Goal: Task Accomplishment & Management: Manage account settings

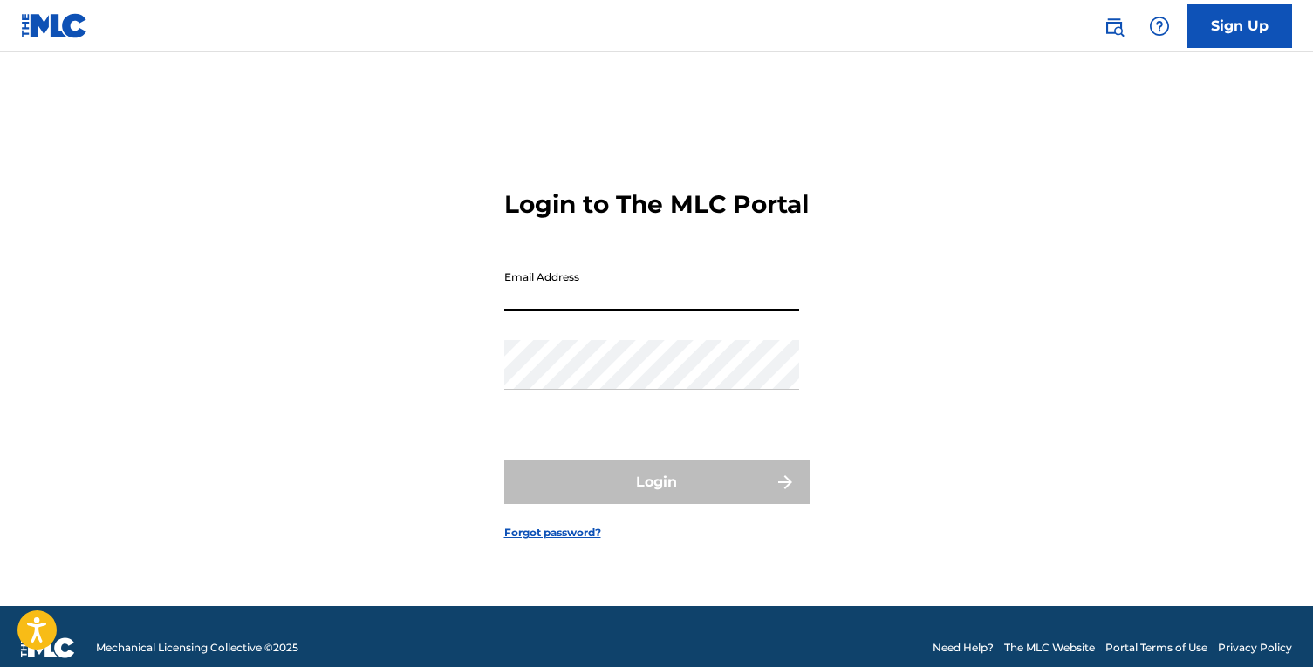
click at [619, 300] on input "Email Address" at bounding box center [651, 287] width 295 height 50
type input "[EMAIL_ADDRESS][DOMAIN_NAME]"
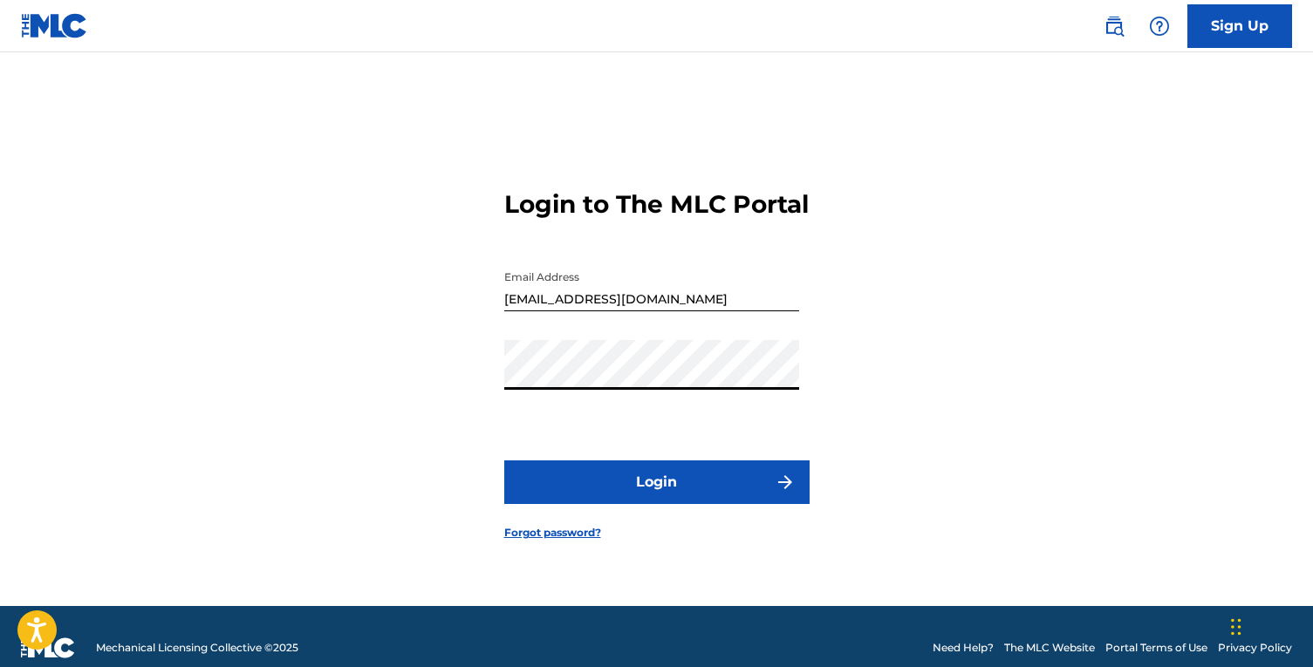
click at [504, 461] on button "Login" at bounding box center [656, 483] width 305 height 44
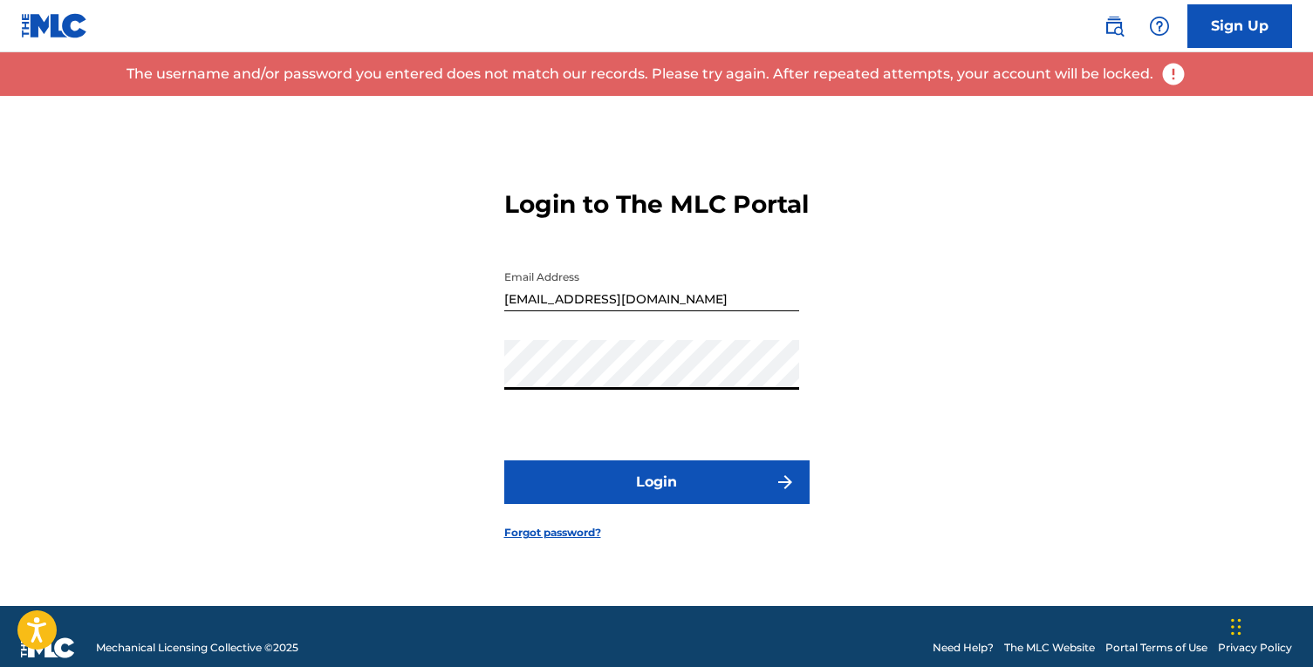
click at [269, 395] on div "Login to The MLC Portal Email Address [EMAIL_ADDRESS][DOMAIN_NAME] Password Log…" at bounding box center [656, 351] width 1221 height 510
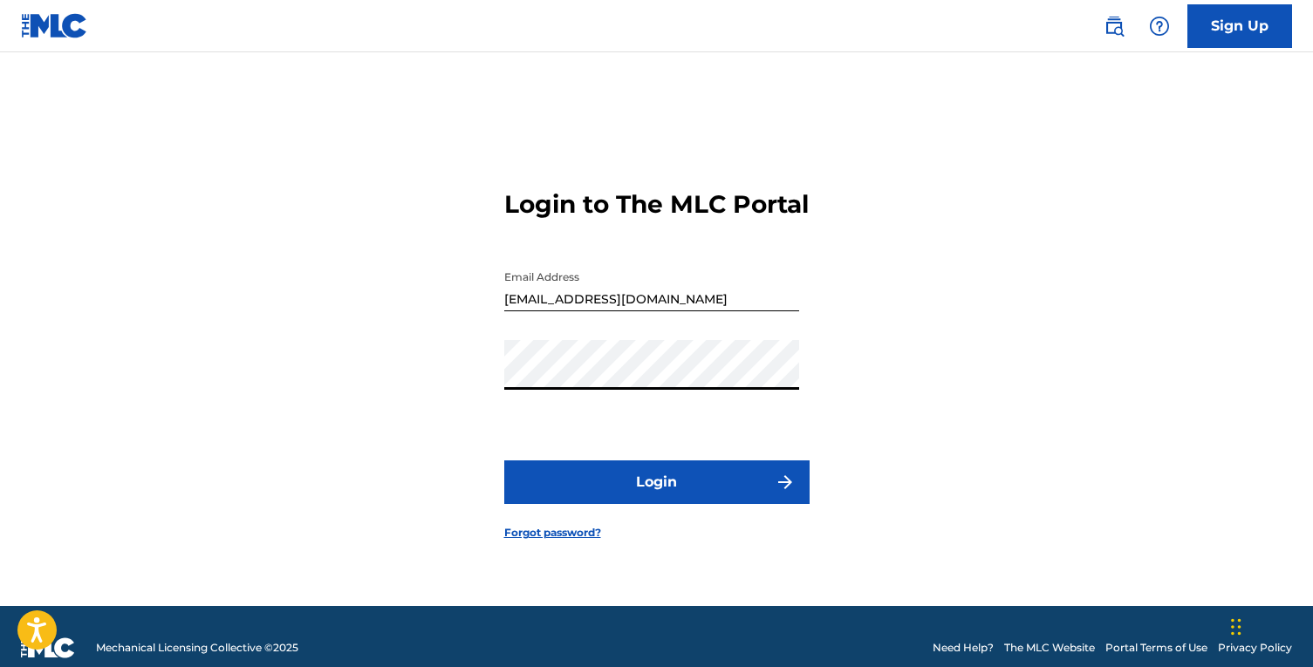
click at [504, 461] on button "Login" at bounding box center [656, 483] width 305 height 44
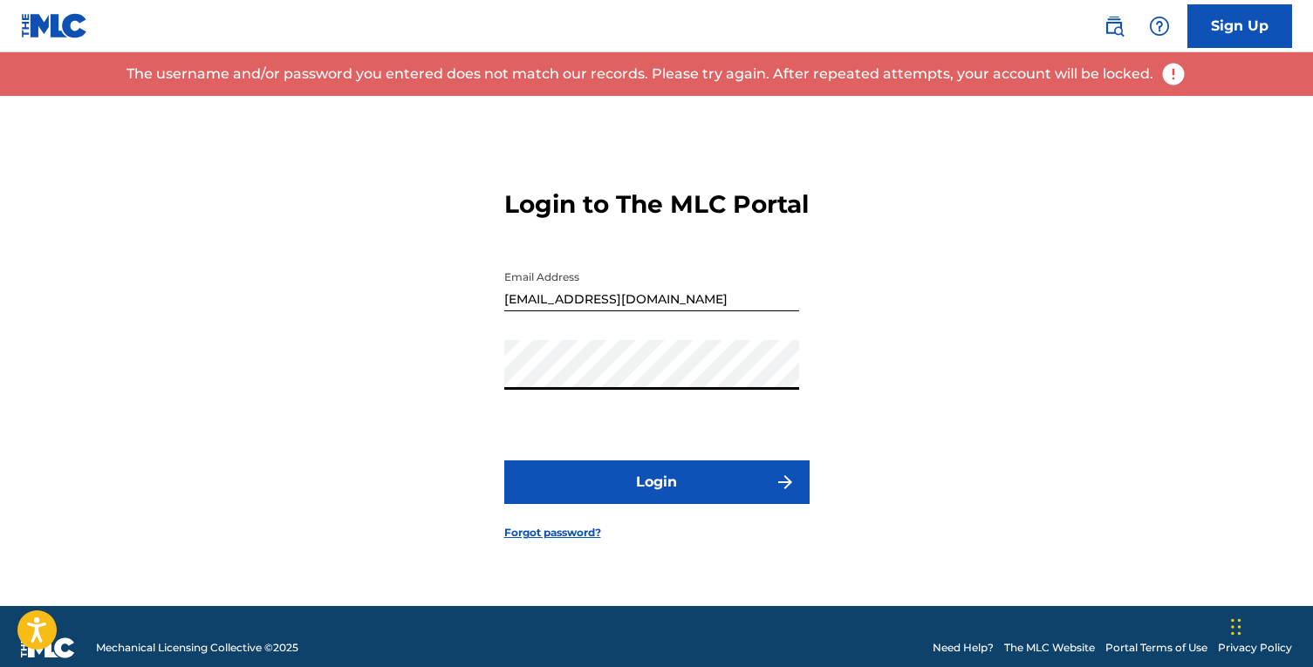
click at [65, 367] on div "Login to The MLC Portal Email Address [EMAIL_ADDRESS][DOMAIN_NAME] Password Log…" at bounding box center [656, 351] width 1221 height 510
click at [504, 461] on button "Login" at bounding box center [656, 483] width 305 height 44
click at [222, 390] on div "Login to The MLC Portal Email Address [EMAIL_ADDRESS][DOMAIN_NAME] Password Log…" at bounding box center [656, 351] width 1221 height 510
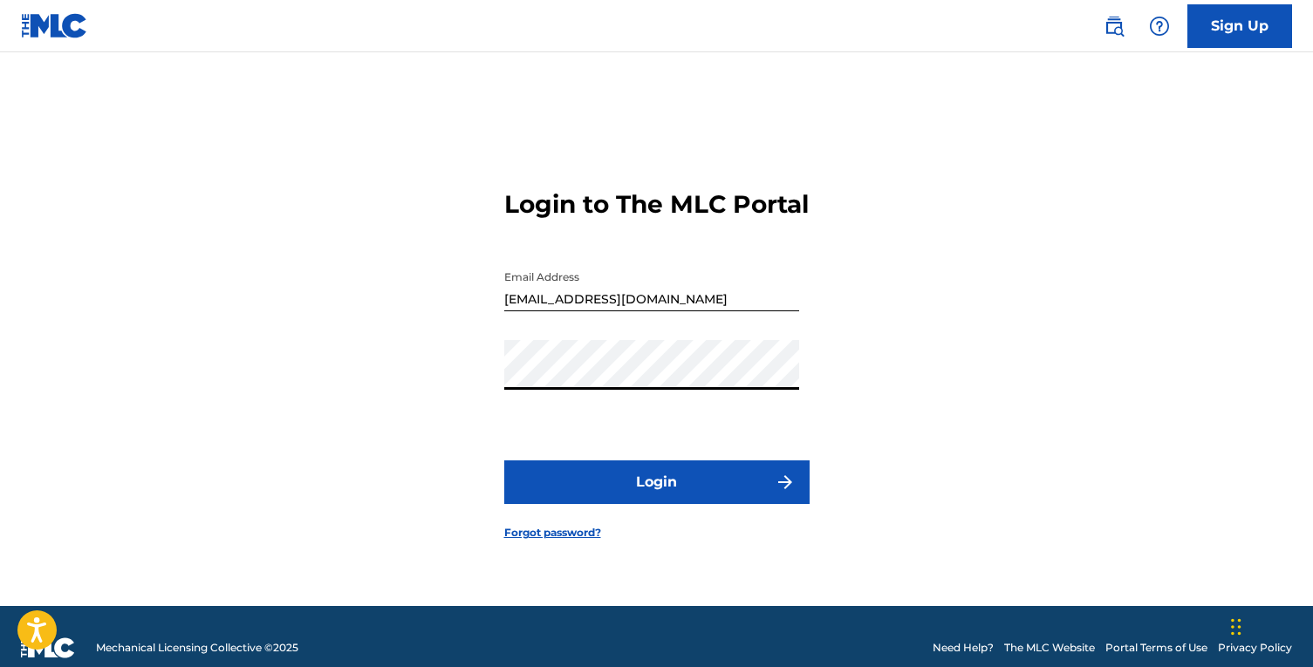
click at [504, 461] on button "Login" at bounding box center [656, 483] width 305 height 44
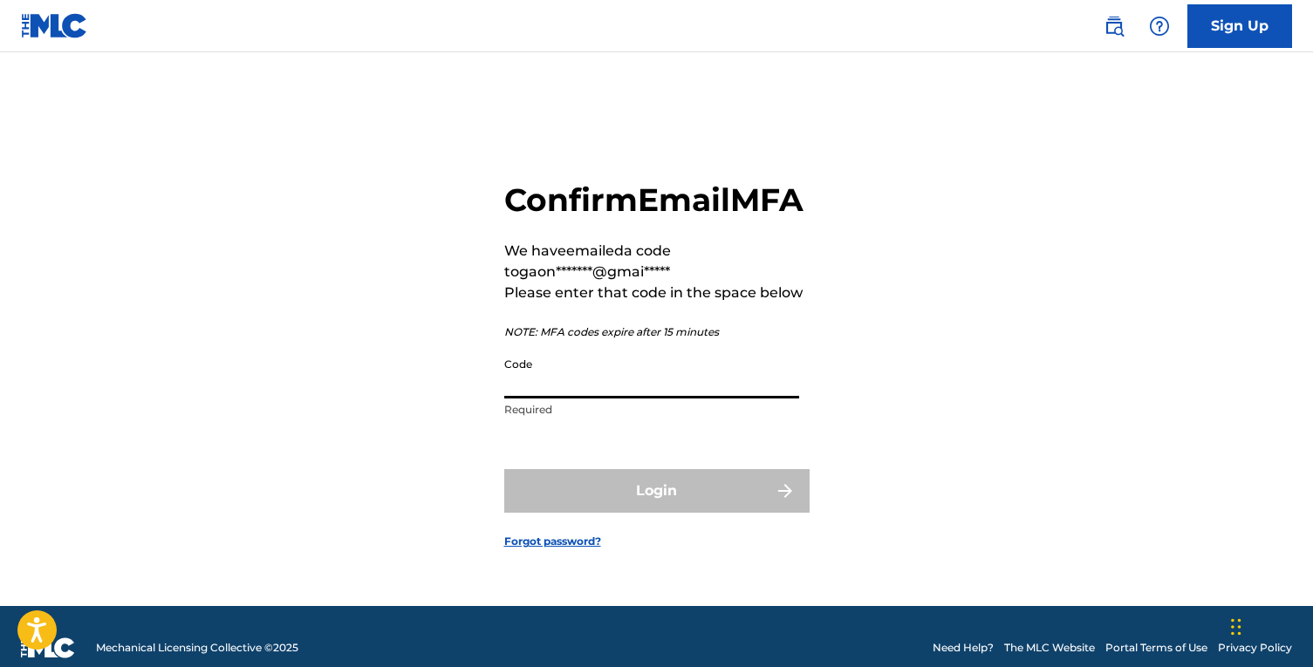
click at [589, 399] on input "Code" at bounding box center [651, 374] width 295 height 50
paste input "732320"
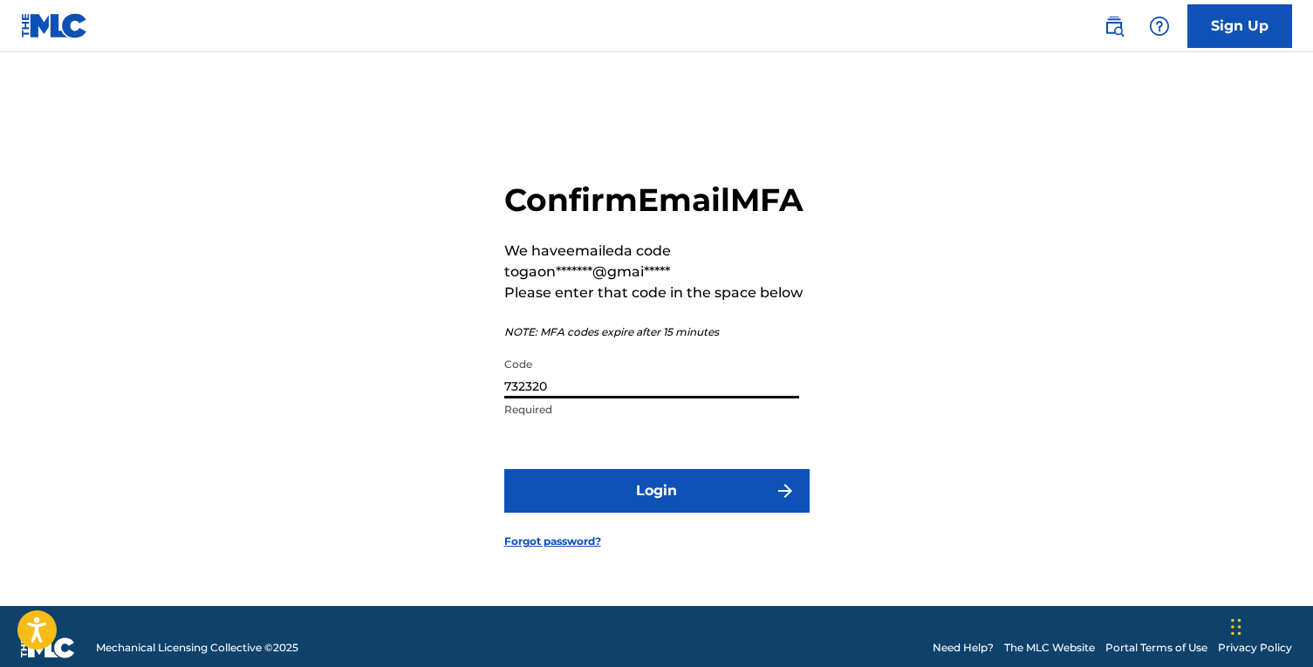
type input "732320"
click at [607, 513] on button "Login" at bounding box center [656, 491] width 305 height 44
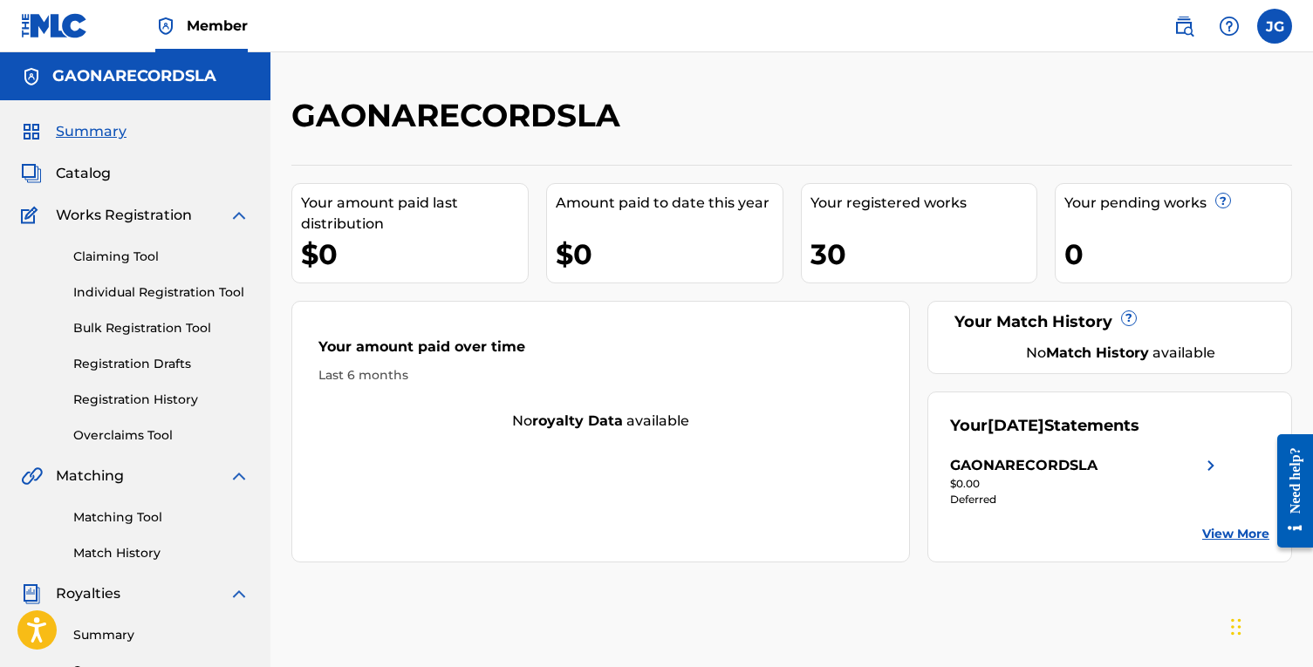
click at [240, 221] on img at bounding box center [239, 215] width 21 height 21
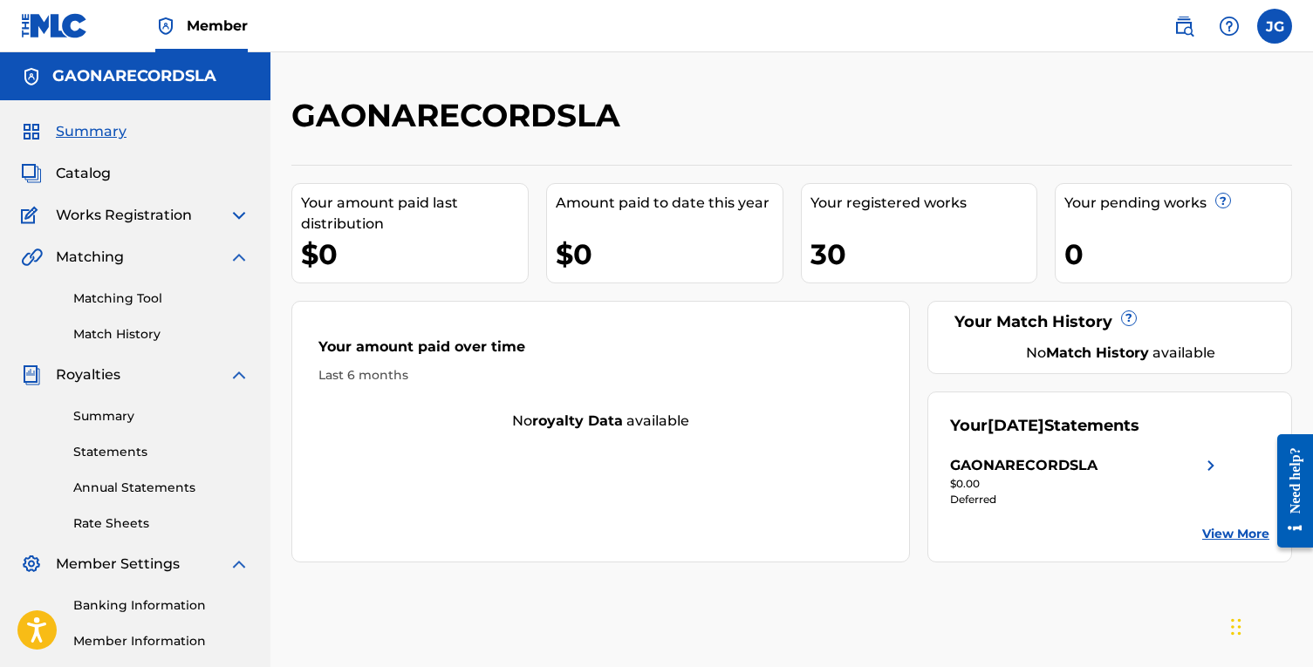
click at [234, 261] on img at bounding box center [239, 257] width 21 height 21
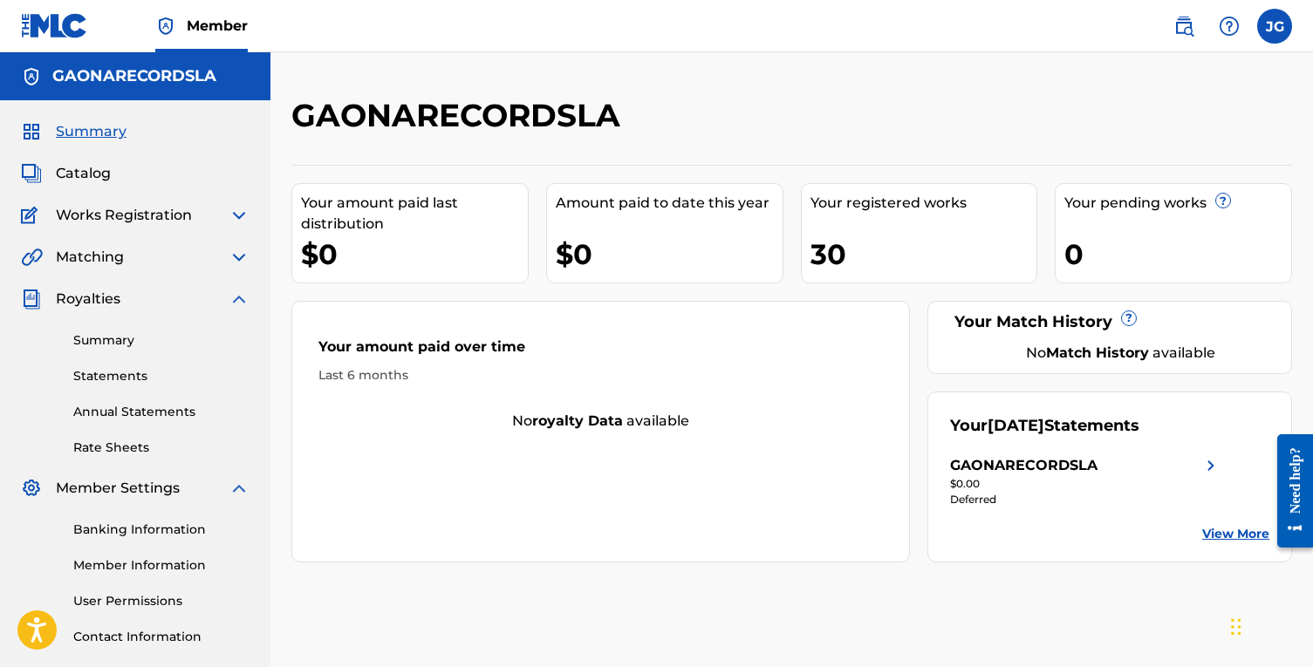
click at [67, 20] on img at bounding box center [54, 25] width 67 height 25
